Goal: Check status: Check status

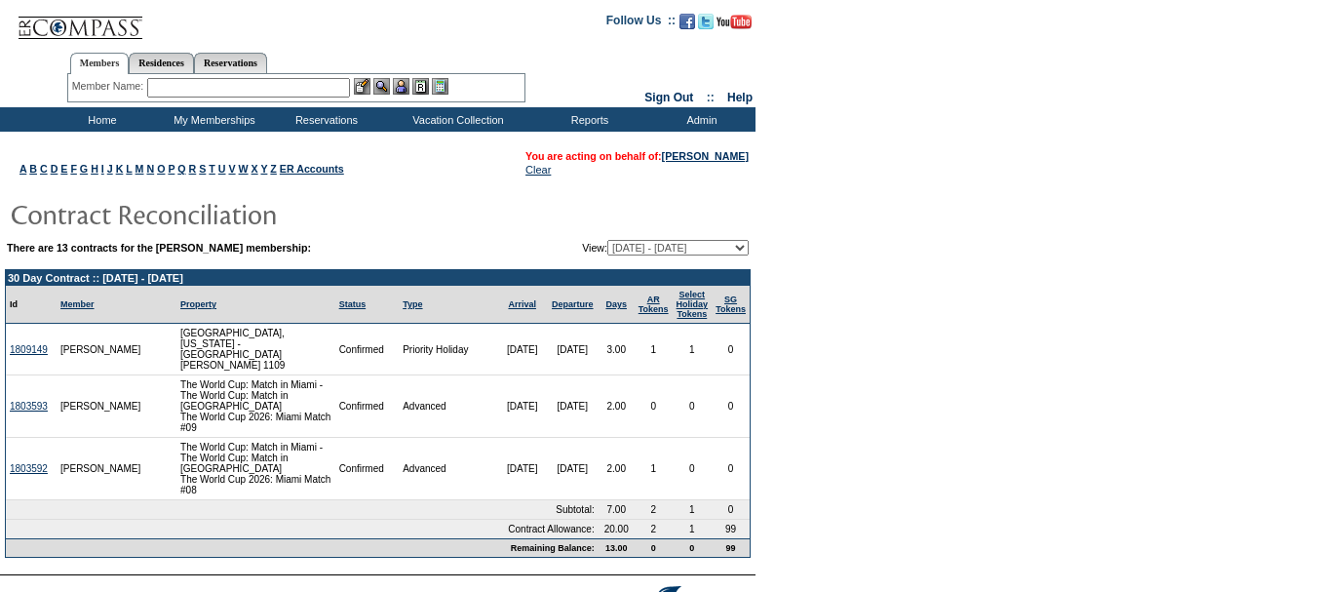
click at [671, 253] on select "02/28/17 - 04/30/17 05/01/17 - 09/30/18 10/01/18 - 09/30/19 10/01/19 - 09/30/20…" at bounding box center [677, 248] width 141 height 16
select select "123607"
click at [607, 242] on select "02/28/17 - 04/30/17 05/01/17 - 09/30/18 10/01/18 - 09/30/19 10/01/19 - 09/30/20…" at bounding box center [677, 248] width 141 height 16
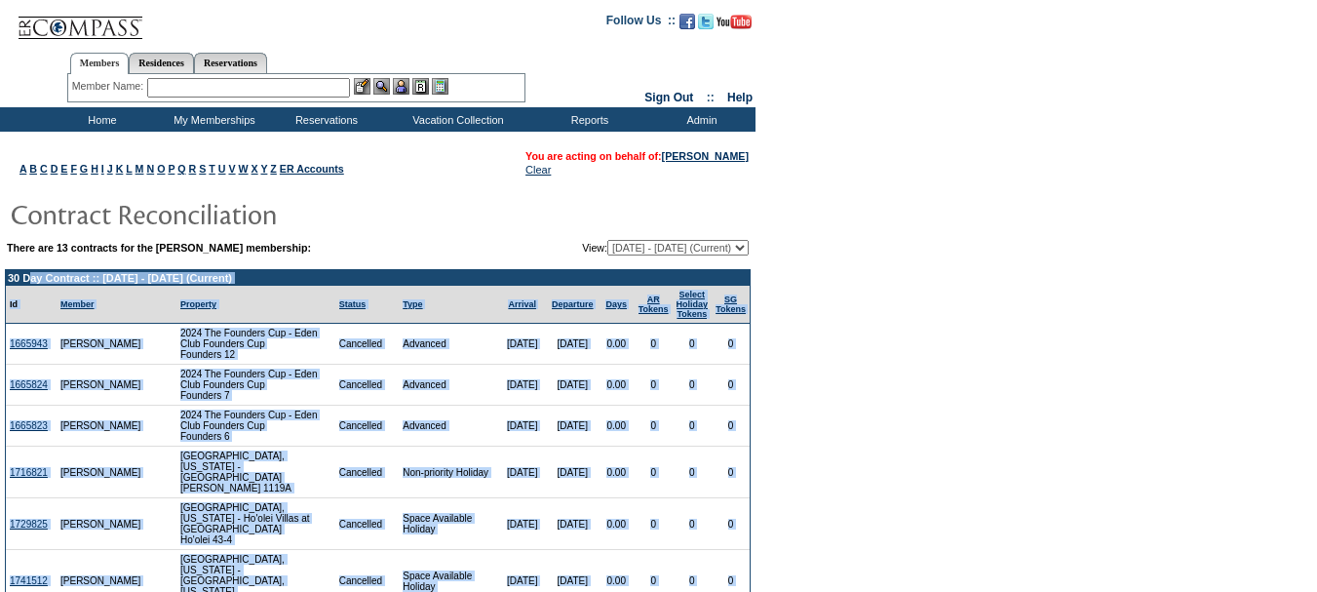
drag, startPoint x: 735, startPoint y: 437, endPoint x: 5, endPoint y: 282, distance: 746.5
copy tbody "30 Day Contract :: [DATE] - [DATE] (Current) Id Member Property Status Type Arr…"
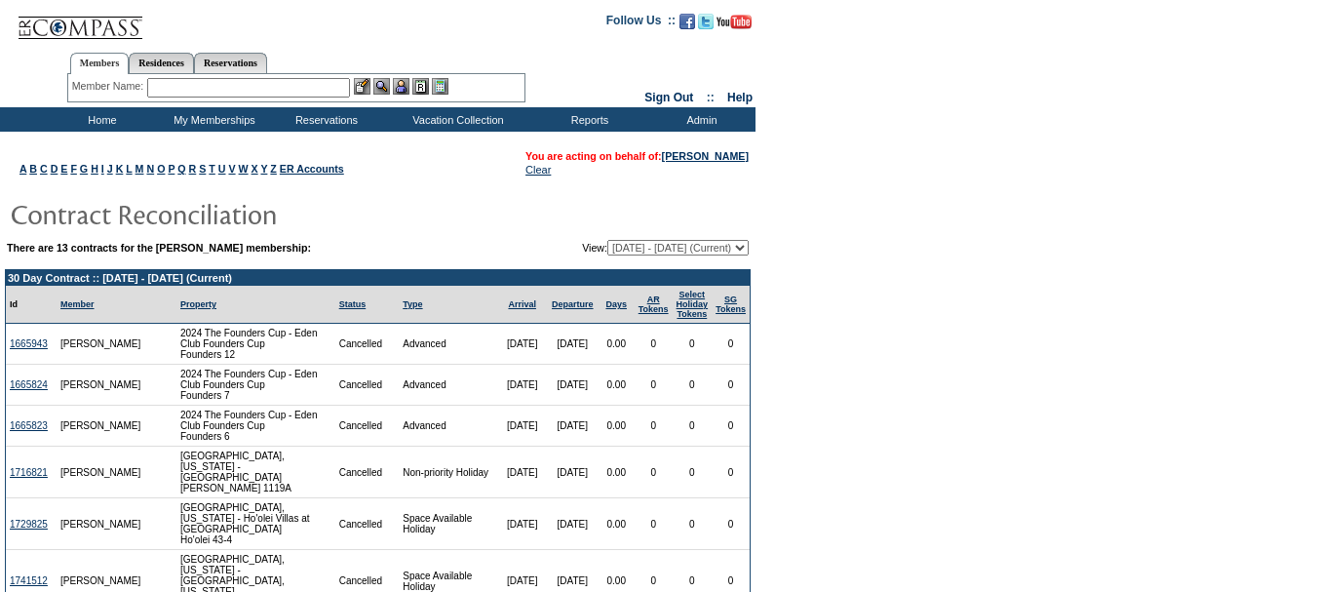
click at [227, 91] on input "text" at bounding box center [248, 87] width 203 height 19
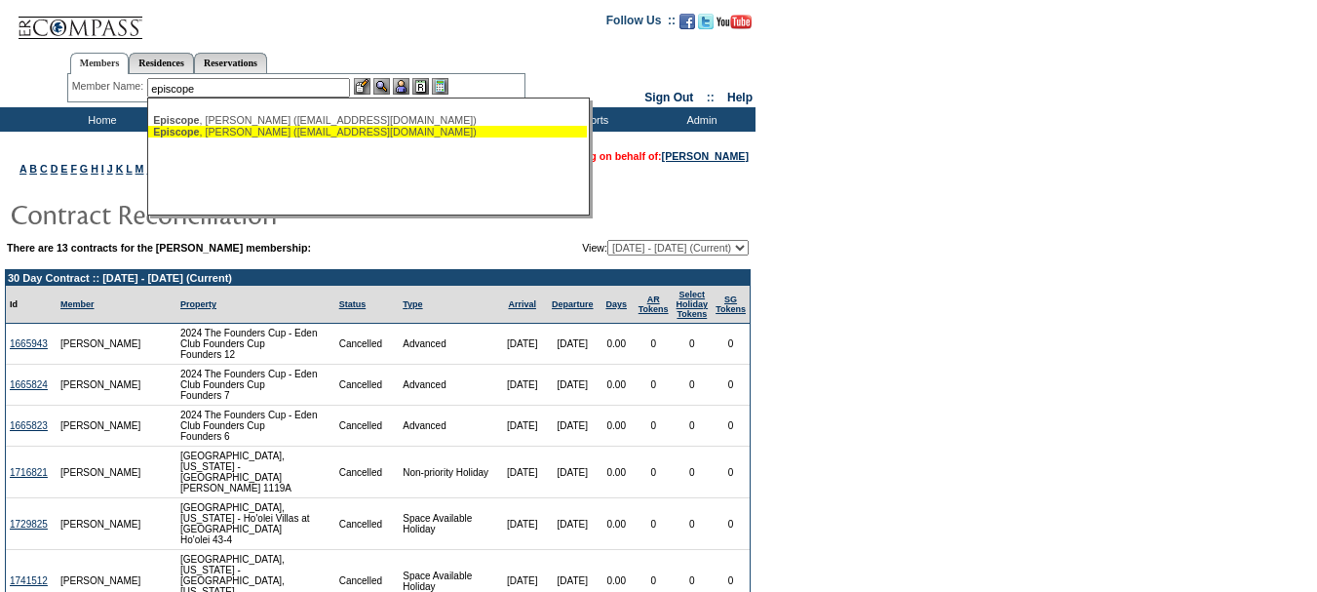
click at [312, 129] on div "[PERSON_NAME] ([EMAIL_ADDRESS][DOMAIN_NAME])" at bounding box center [367, 132] width 429 height 12
type input "[PERSON_NAME] ([EMAIL_ADDRESS][DOMAIN_NAME])"
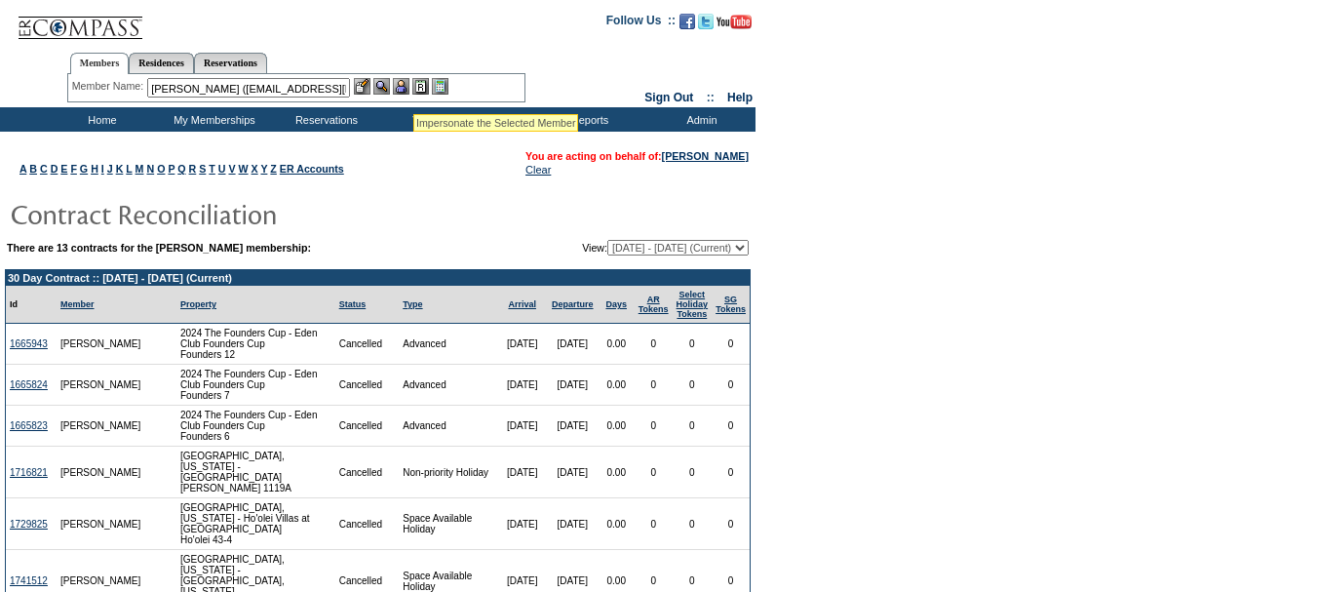
click at [409, 90] on img at bounding box center [401, 86] width 17 height 17
click at [390, 87] on img at bounding box center [381, 86] width 17 height 17
